Goal: Communication & Community: Answer question/provide support

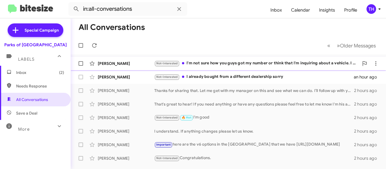
click at [269, 67] on div "[PERSON_NAME][DEMOGRAPHIC_DATA] Not-Interested I'm not sure how you guys got my…" at bounding box center [228, 63] width 306 height 11
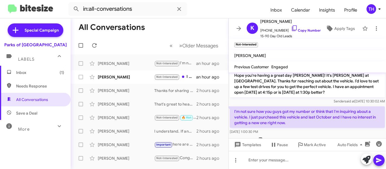
scroll to position [104, 0]
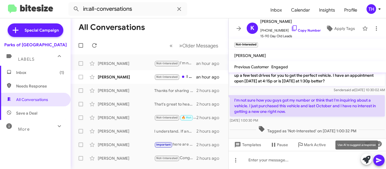
click at [368, 158] on icon at bounding box center [367, 160] width 8 height 8
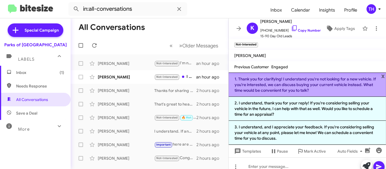
click at [264, 88] on li "1. Thank you for clarifying! I understand you're not looking for a new vehicle.…" at bounding box center [307, 85] width 157 height 24
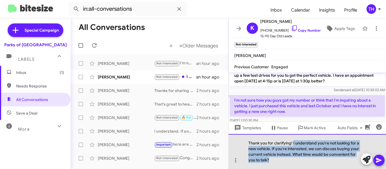
drag, startPoint x: 293, startPoint y: 142, endPoint x: 312, endPoint y: 159, distance: 25.6
click at [312, 159] on div "Thank you for clarifying! I understand you're not looking for a new vehicle. If…" at bounding box center [307, 151] width 157 height 35
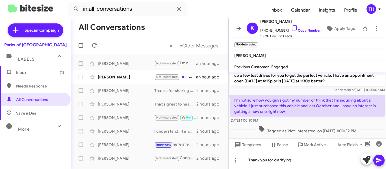
click at [378, 158] on icon at bounding box center [379, 160] width 7 height 7
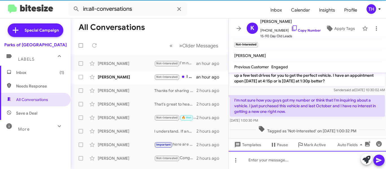
scroll to position [0, 0]
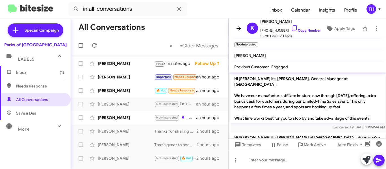
click at [238, 29] on icon at bounding box center [238, 28] width 7 height 7
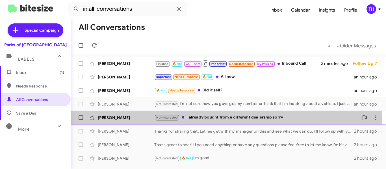
click at [135, 117] on div "[PERSON_NAME]" at bounding box center [126, 118] width 57 height 6
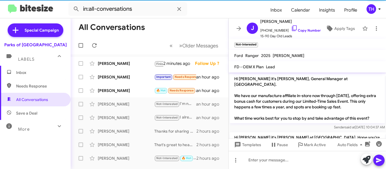
scroll to position [81, 0]
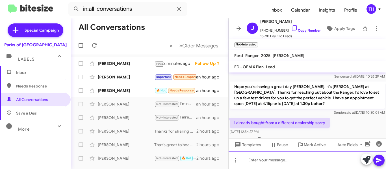
click at [270, 159] on div at bounding box center [307, 160] width 157 height 18
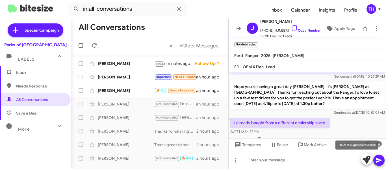
click at [366, 159] on icon at bounding box center [367, 160] width 8 height 8
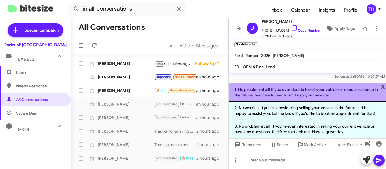
click at [323, 87] on li "1. No problem at all! If you ever decide to sell your vehicle or need assistanc…" at bounding box center [307, 92] width 157 height 19
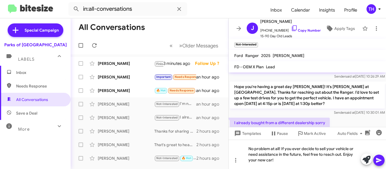
click at [378, 157] on icon at bounding box center [379, 160] width 7 height 7
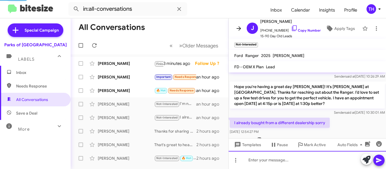
scroll to position [0, 0]
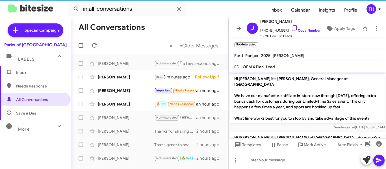
click at [241, 29] on icon at bounding box center [238, 28] width 7 height 7
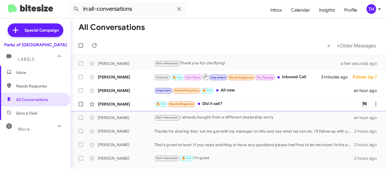
click at [134, 105] on div "[PERSON_NAME]" at bounding box center [126, 104] width 57 height 6
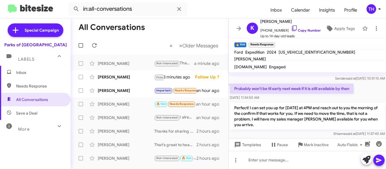
scroll to position [7, 0]
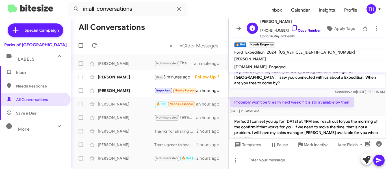
click at [291, 29] on icon at bounding box center [294, 28] width 7 height 7
drag, startPoint x: 302, startPoint y: 31, endPoint x: 295, endPoint y: 29, distance: 7.5
click at [302, 31] on link "Copy Number" at bounding box center [306, 30] width 30 height 4
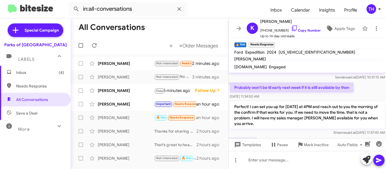
scroll to position [35, 0]
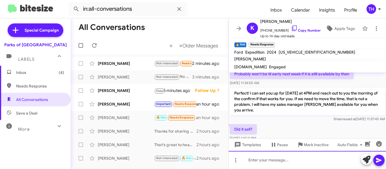
click at [257, 159] on div at bounding box center [307, 160] width 157 height 18
click at [337, 163] on div "It is still currently here and available" at bounding box center [307, 160] width 157 height 18
click at [339, 163] on div "It is still currently here and available" at bounding box center [307, 160] width 157 height 18
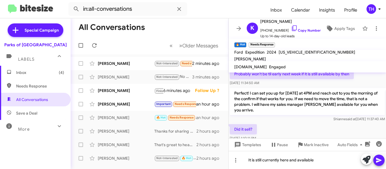
click at [382, 163] on icon at bounding box center [379, 160] width 7 height 7
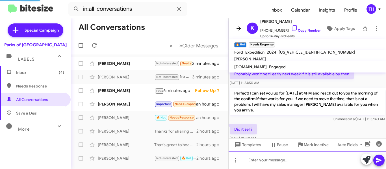
scroll to position [0, 0]
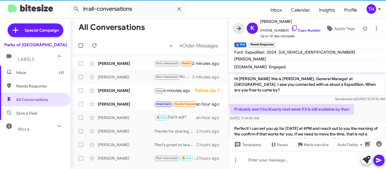
click at [237, 28] on icon at bounding box center [238, 28] width 7 height 7
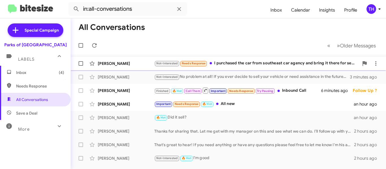
click at [138, 63] on div "[PERSON_NAME]" at bounding box center [126, 64] width 57 height 6
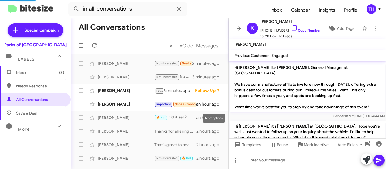
scroll to position [146, 0]
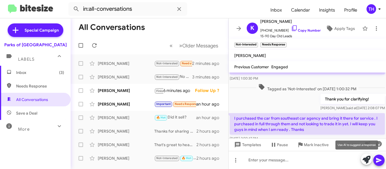
click at [367, 163] on icon at bounding box center [367, 160] width 8 height 8
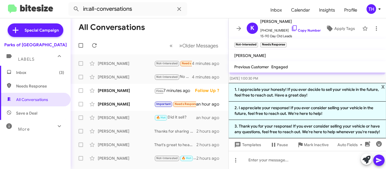
drag, startPoint x: 322, startPoint y: 85, endPoint x: 325, endPoint y: 85, distance: 2.8
click at [322, 85] on li "1. I appreciate your honesty! If you ever decide to sell your vehicle in the fu…" at bounding box center [307, 92] width 157 height 19
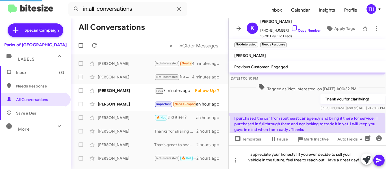
click at [378, 157] on mat-tooltip-component "Insert emoji (Ctrl+Shift+2)" at bounding box center [359, 152] width 46 height 17
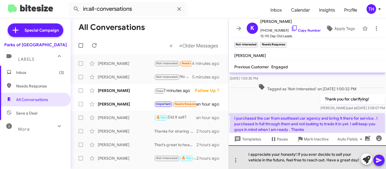
click at [333, 161] on div "I appreciate your honesty! If you ever decide to sell your vehicle in the futur…" at bounding box center [307, 158] width 157 height 24
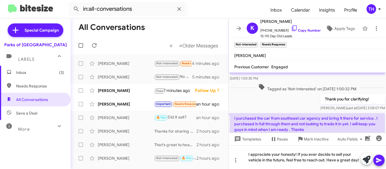
click at [380, 159] on icon at bounding box center [379, 160] width 7 height 7
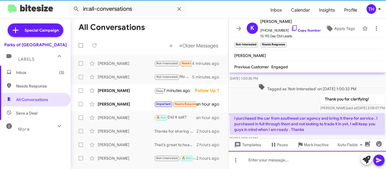
scroll to position [0, 0]
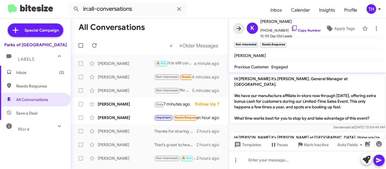
click at [242, 30] on icon at bounding box center [238, 28] width 7 height 7
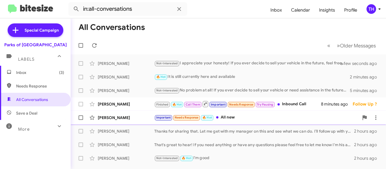
click at [269, 119] on div "Important Needs Response 🔥 Hot All new" at bounding box center [256, 117] width 205 height 7
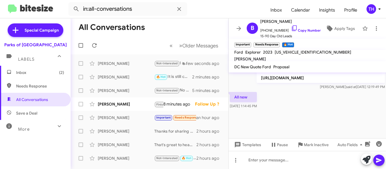
scroll to position [576, 0]
click at [266, 161] on div at bounding box center [307, 160] width 157 height 18
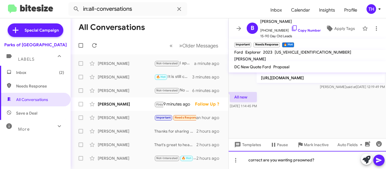
drag, startPoint x: 250, startPoint y: 160, endPoint x: 251, endPoint y: 163, distance: 2.9
click at [250, 160] on div "correct are you wanting preowned?" at bounding box center [307, 160] width 157 height 18
click at [336, 164] on div "Correct are you wanting preowned?" at bounding box center [307, 160] width 157 height 18
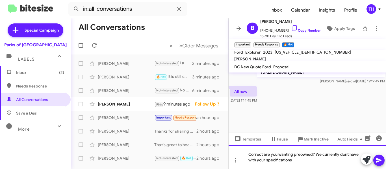
drag, startPoint x: 338, startPoint y: 154, endPoint x: 347, endPoint y: 155, distance: 8.5
click at [298, 163] on div "Correct are you wanting preowned? We currently don't have with your specificati…" at bounding box center [307, 158] width 157 height 24
click at [320, 161] on div "Correct are you wanting preowned? We currently don't have with your specificati…" at bounding box center [307, 158] width 157 height 24
click at [312, 156] on div "Correct are you wanting preowned? We currently don't have with your specificati…" at bounding box center [307, 158] width 157 height 24
click at [345, 164] on div "Correct are you wanting preowned only? We currently don't have with your specif…" at bounding box center [307, 158] width 157 height 24
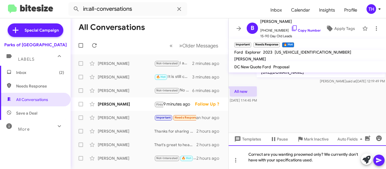
click at [342, 163] on div "Correct are you wanting preowned only? We currently don't have with your specif…" at bounding box center [307, 158] width 157 height 24
click at [259, 162] on div "Correct are you wanting preowned only? We currently don't have with your specif…" at bounding box center [307, 158] width 157 height 24
click at [337, 163] on div "Correct are you wanting preowned only? We currently don't have any with your sp…" at bounding box center [307, 158] width 157 height 24
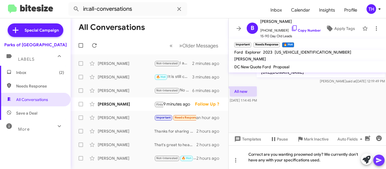
click at [378, 157] on span at bounding box center [379, 160] width 7 height 11
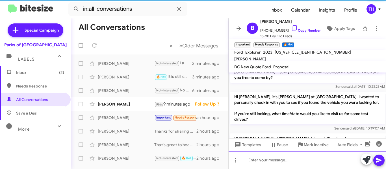
scroll to position [217, 0]
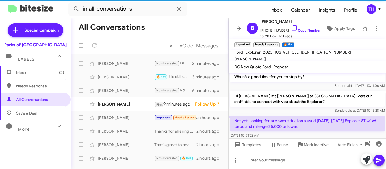
click at [239, 28] on icon at bounding box center [238, 28] width 7 height 7
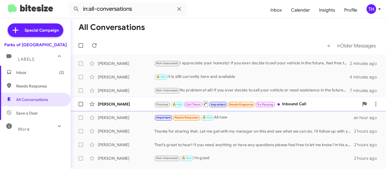
click at [137, 107] on div "[PERSON_NAME]" at bounding box center [126, 104] width 57 height 6
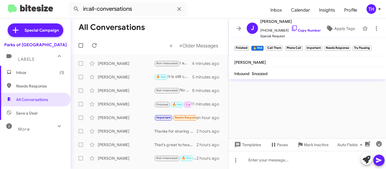
scroll to position [1491, 0]
click at [292, 28] on icon at bounding box center [294, 28] width 5 height 6
click at [373, 27] on icon at bounding box center [376, 28] width 7 height 7
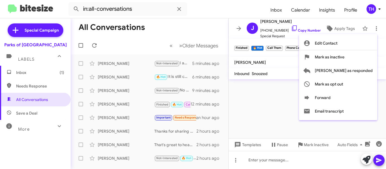
click at [239, 30] on div at bounding box center [193, 84] width 386 height 169
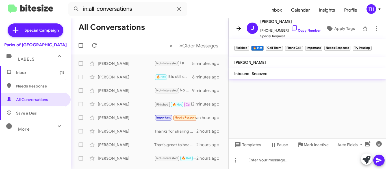
click at [237, 31] on icon at bounding box center [238, 28] width 7 height 7
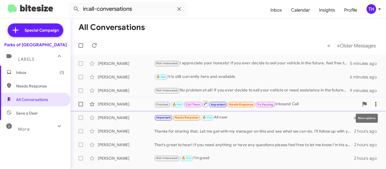
click at [373, 104] on icon at bounding box center [376, 104] width 7 height 7
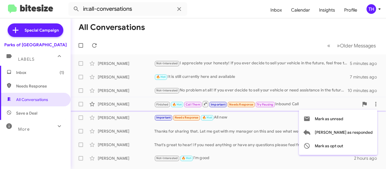
click at [212, 33] on div at bounding box center [193, 84] width 386 height 169
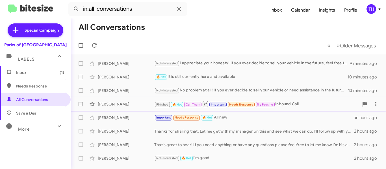
click at [135, 101] on div "[PERSON_NAME]" at bounding box center [126, 104] width 57 height 6
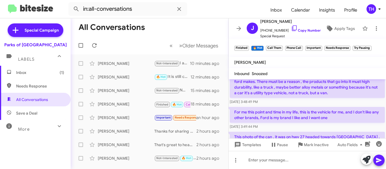
scroll to position [152, 0]
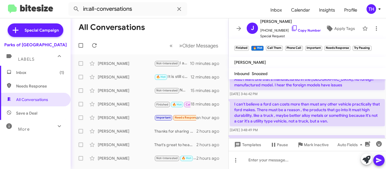
click at [238, 32] on button at bounding box center [238, 28] width 11 height 11
